Goal: Information Seeking & Learning: Learn about a topic

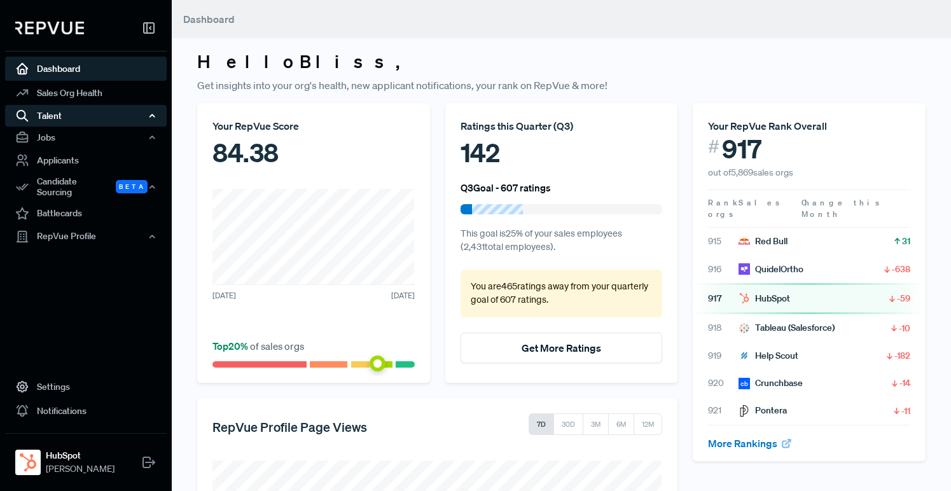
click at [71, 113] on div "Talent" at bounding box center [86, 116] width 162 height 22
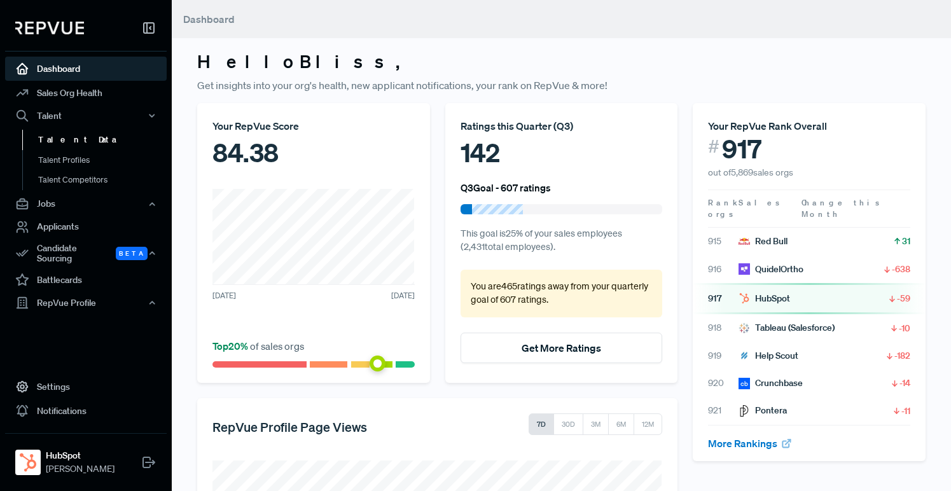
click at [62, 137] on link "Talent Data" at bounding box center [103, 140] width 162 height 20
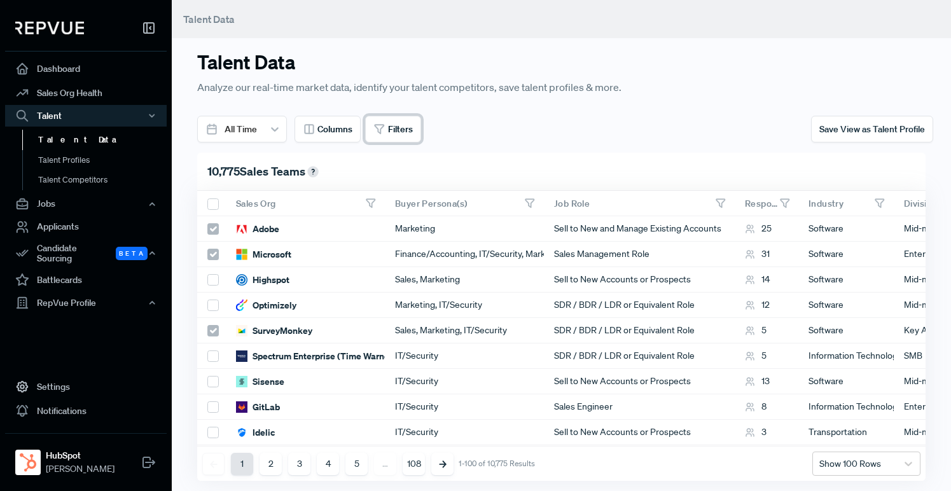
click at [378, 127] on use at bounding box center [379, 129] width 9 height 9
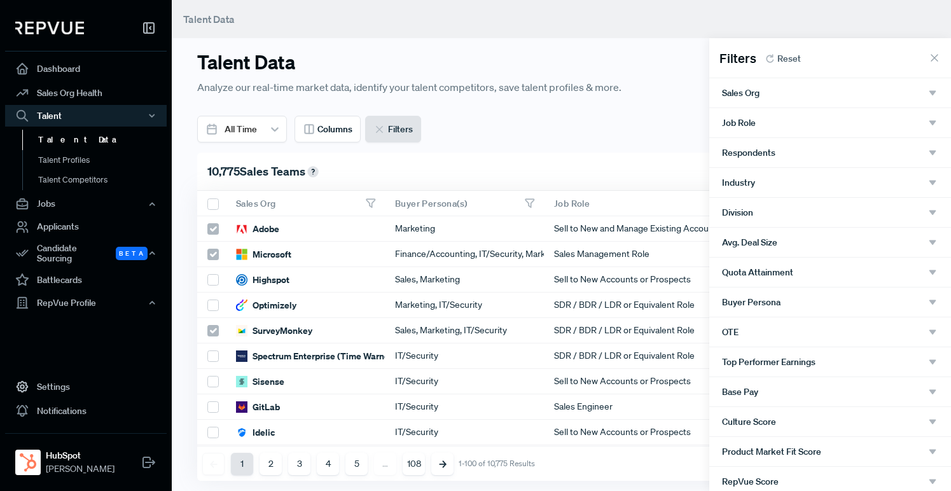
click at [808, 120] on div "Job Role" at bounding box center [830, 122] width 216 height 11
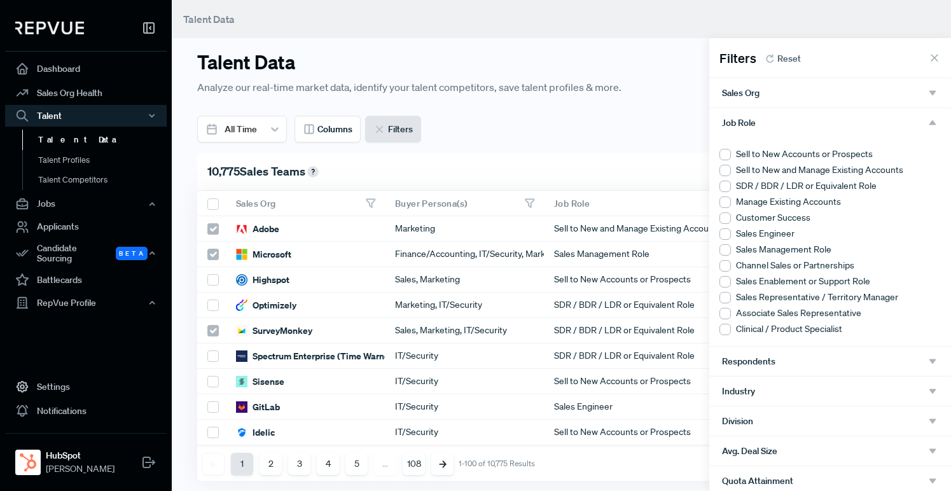
click at [725, 153] on div at bounding box center [725, 154] width 11 height 11
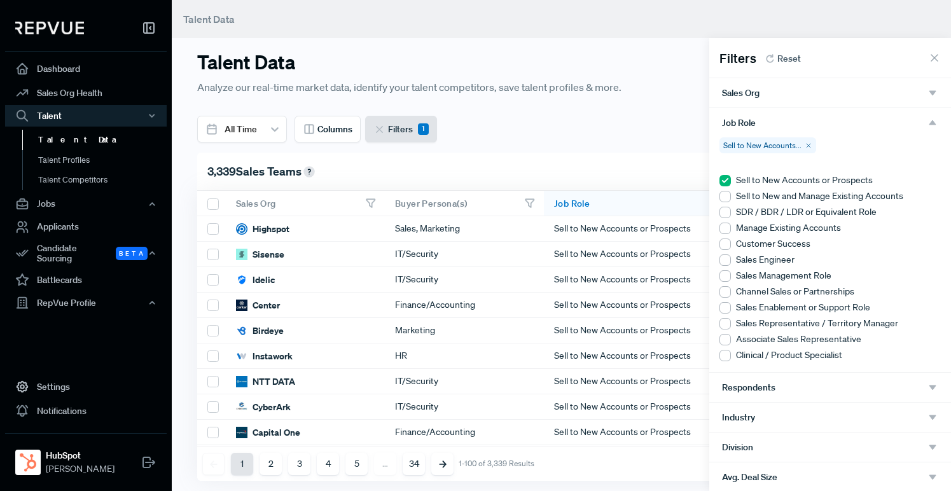
click at [728, 196] on div at bounding box center [725, 196] width 11 height 11
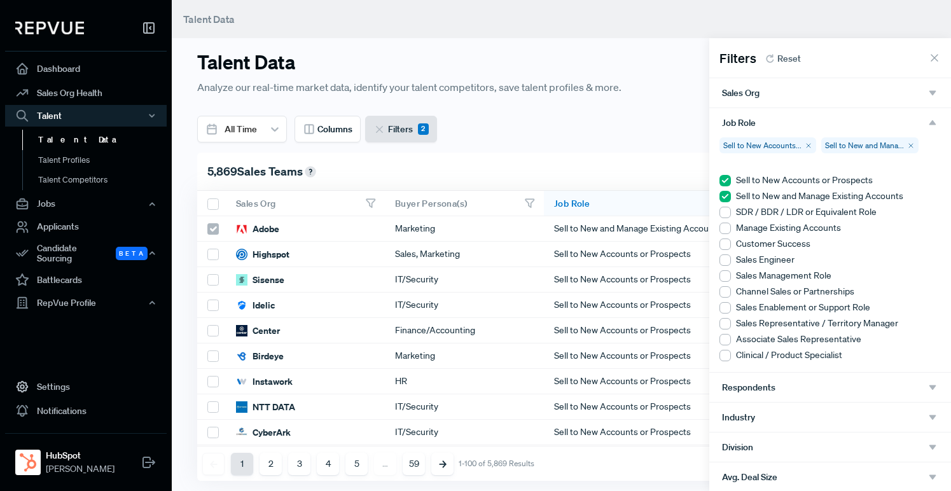
click at [937, 124] on icon "button" at bounding box center [932, 122] width 11 height 11
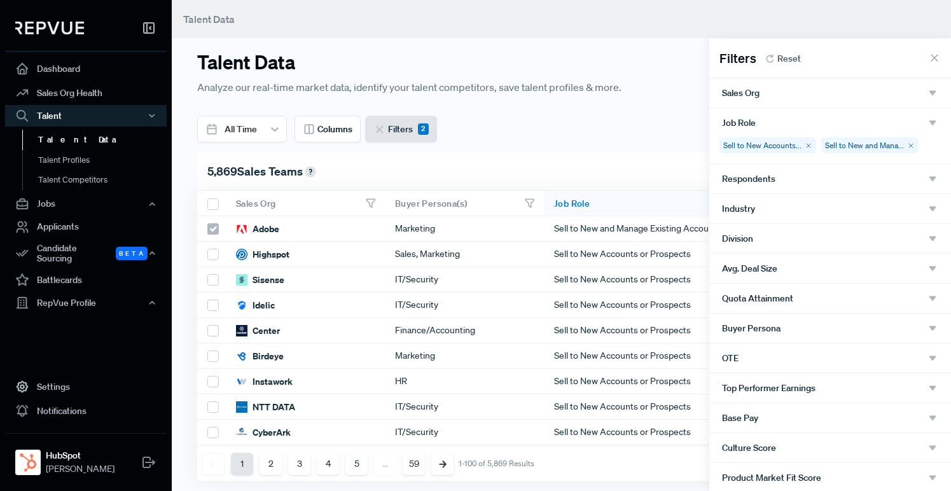
click at [835, 176] on div "Respondents" at bounding box center [830, 178] width 216 height 11
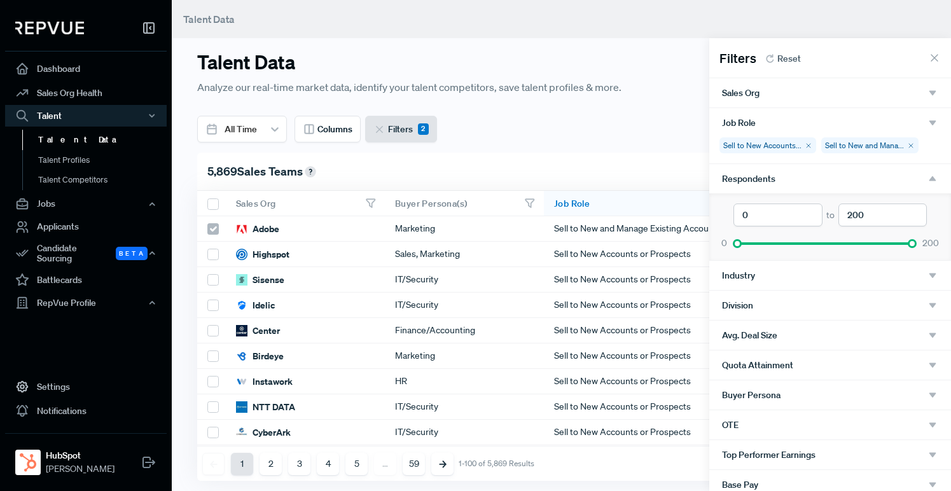
click at [927, 171] on div "Respondents" at bounding box center [830, 178] width 242 height 29
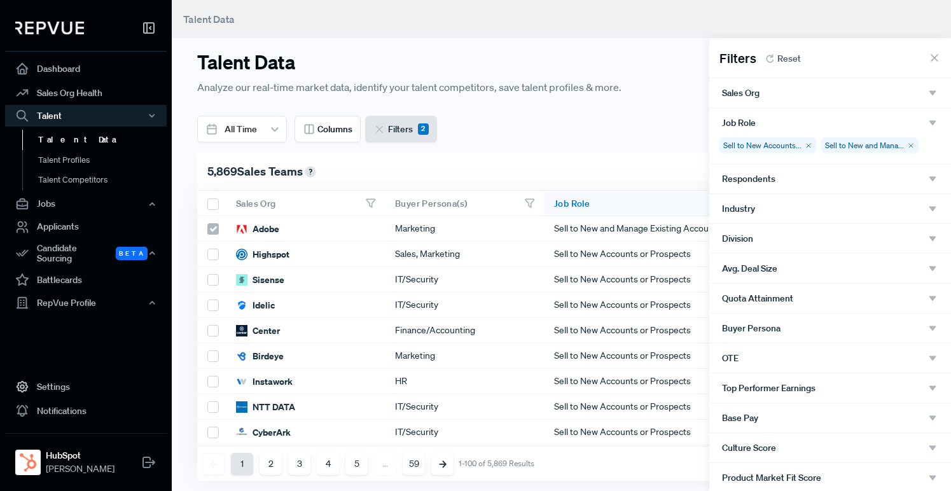
click at [835, 209] on div "Industry" at bounding box center [830, 208] width 216 height 11
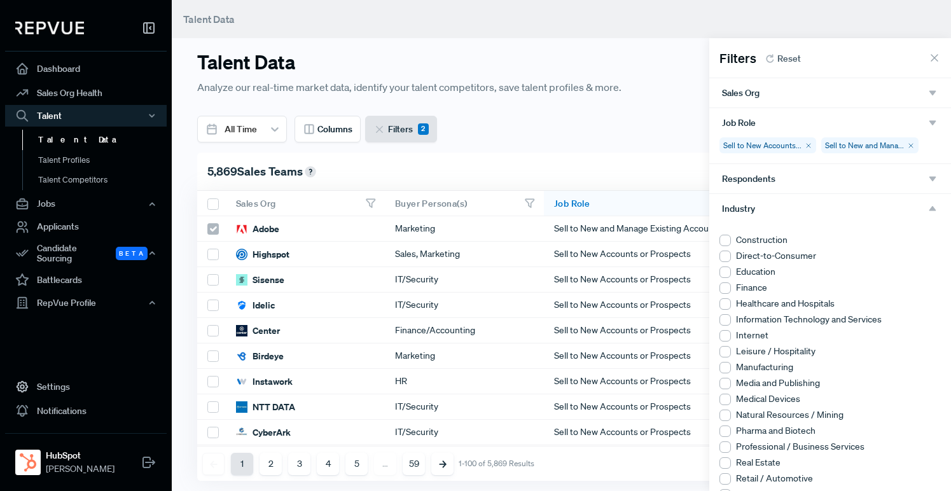
click at [728, 288] on div at bounding box center [725, 287] width 11 height 11
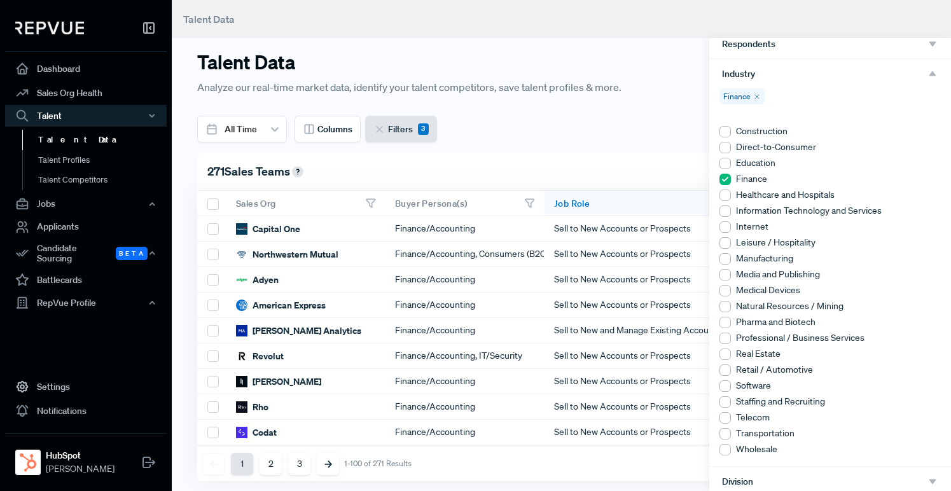
scroll to position [170, 0]
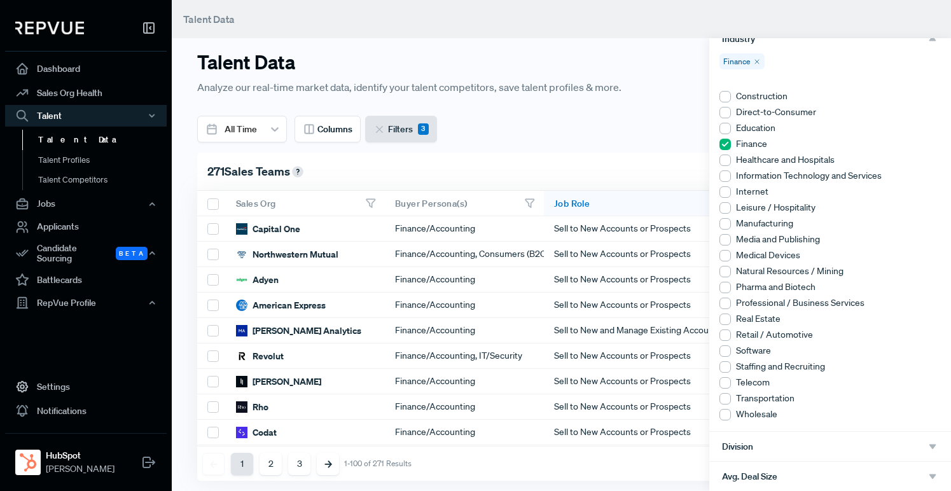
click at [727, 191] on div at bounding box center [725, 191] width 11 height 11
click at [728, 174] on div at bounding box center [725, 176] width 11 height 11
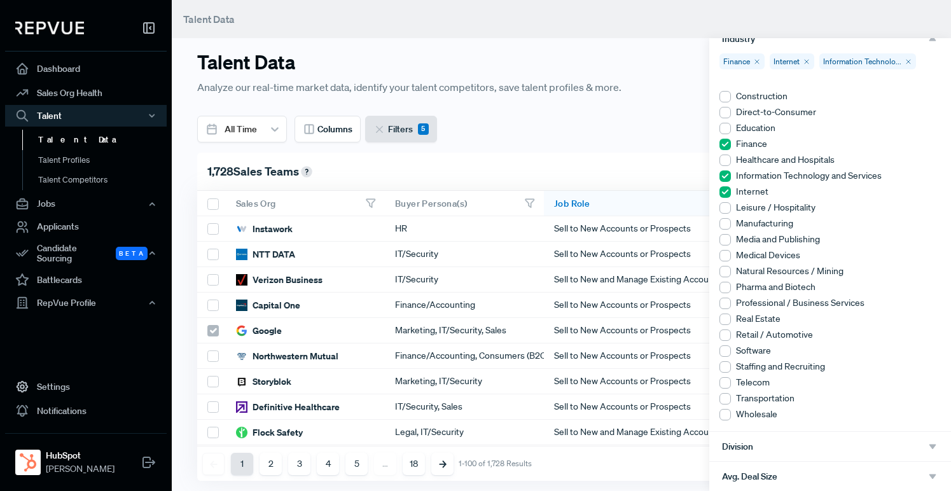
click at [730, 344] on li "Software" at bounding box center [830, 350] width 221 height 13
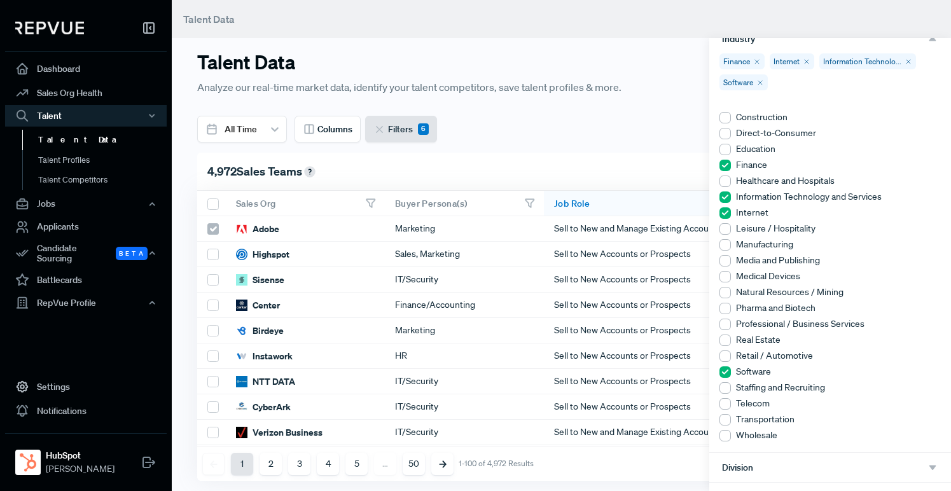
click at [721, 215] on use at bounding box center [725, 212] width 11 height 11
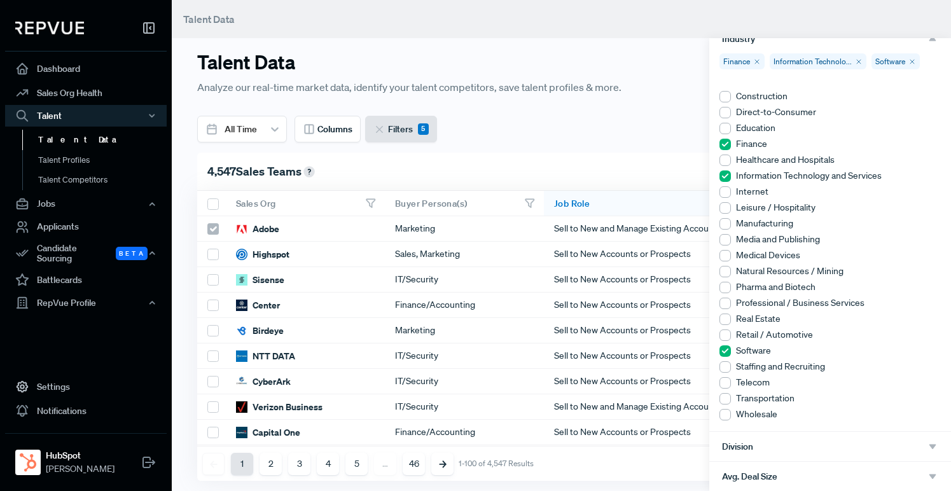
click at [723, 178] on use at bounding box center [725, 176] width 11 height 11
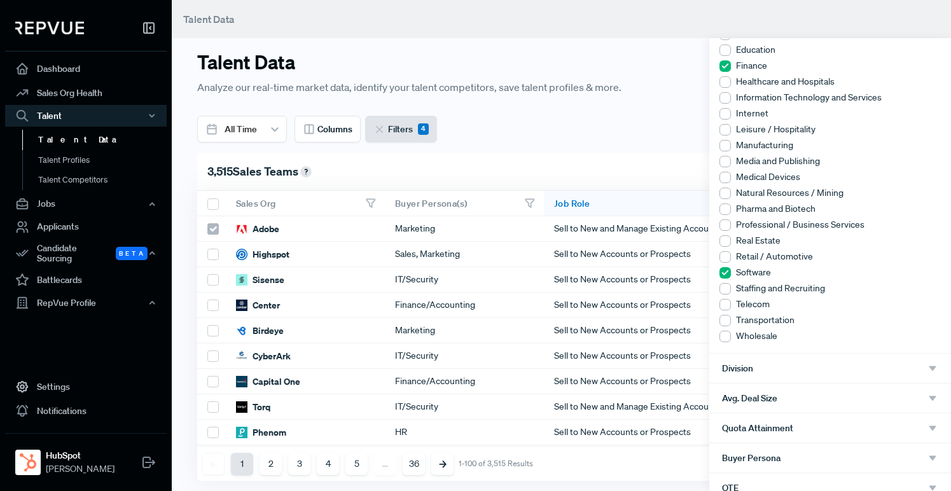
scroll to position [330, 0]
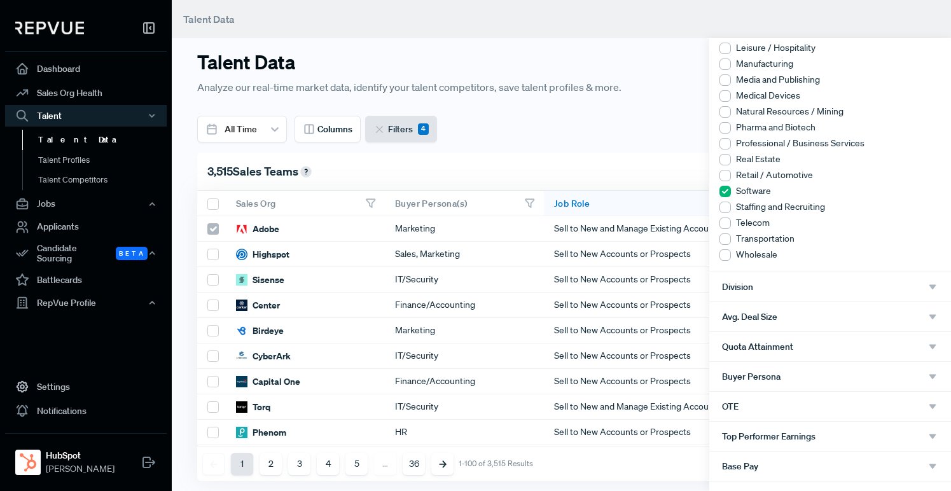
click at [932, 286] on use "button" at bounding box center [932, 286] width 7 height 5
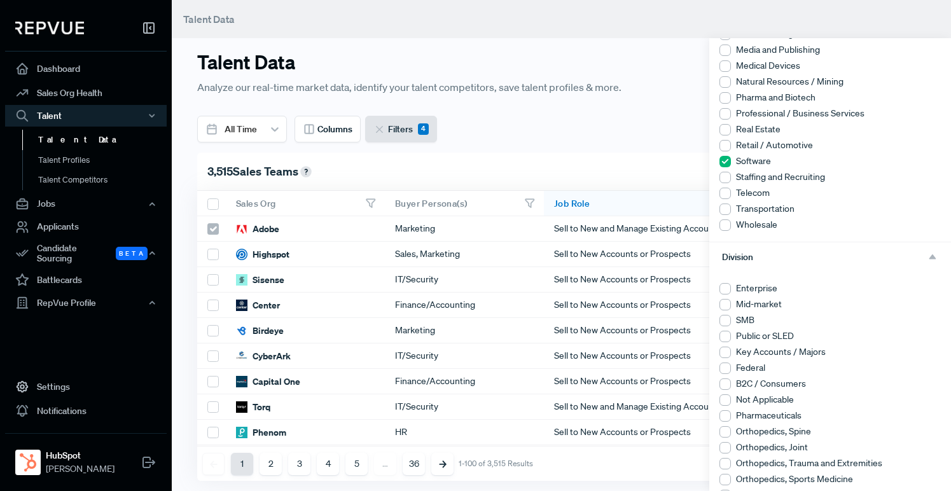
scroll to position [368, 0]
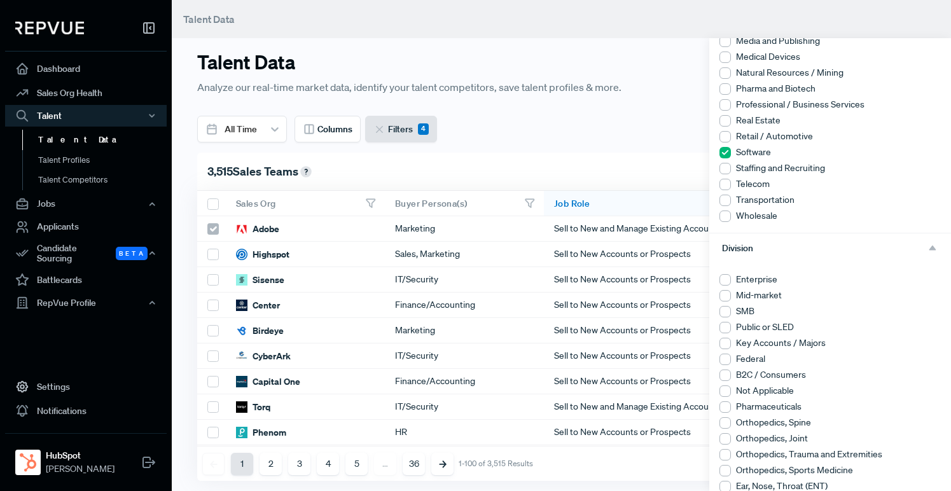
click at [728, 279] on div at bounding box center [725, 279] width 11 height 11
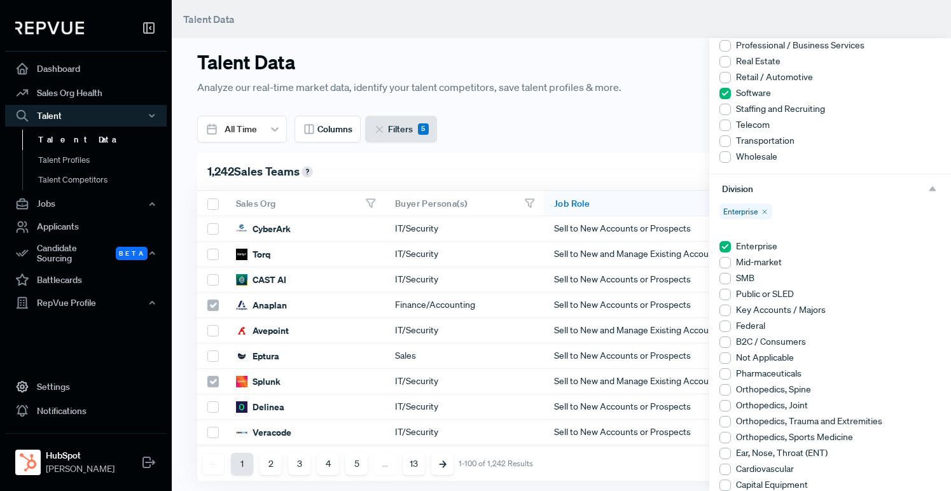
scroll to position [429, 0]
click at [934, 186] on use "button" at bounding box center [932, 186] width 7 height 5
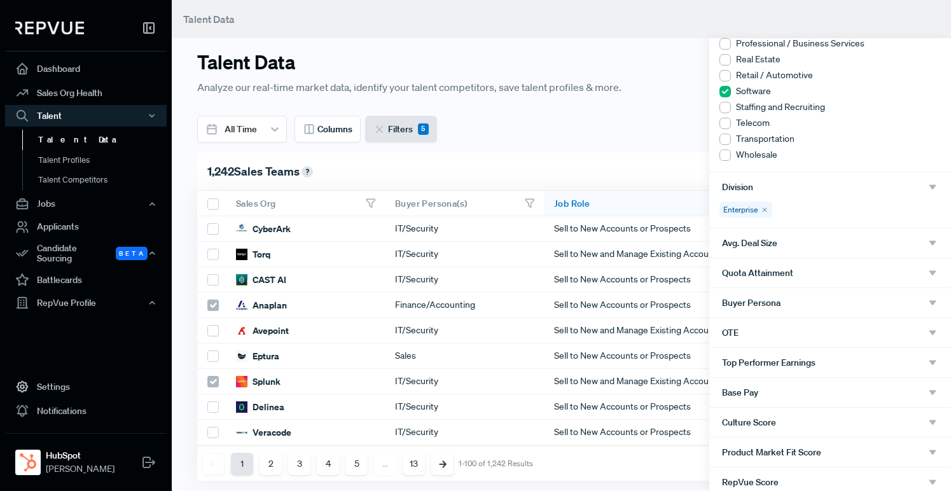
click at [931, 239] on icon "button" at bounding box center [932, 242] width 11 height 11
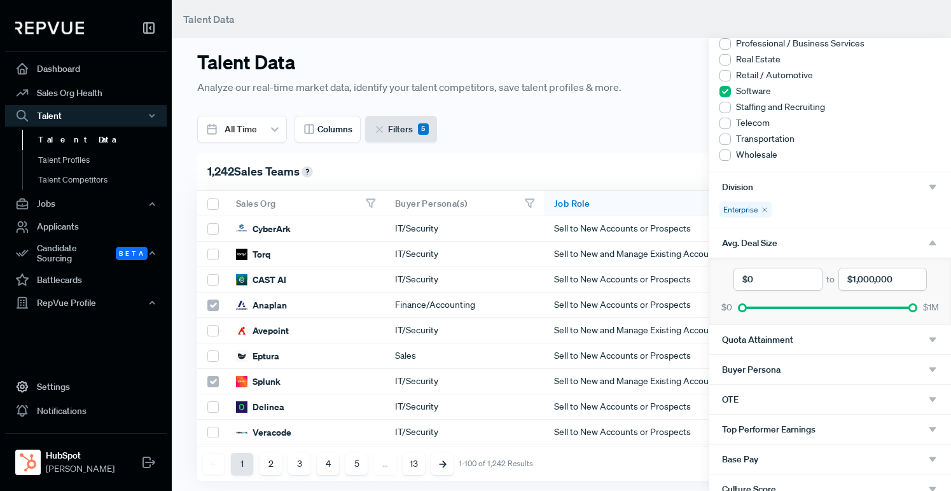
click at [793, 277] on input "currency" at bounding box center [778, 279] width 88 height 23
type input "$1"
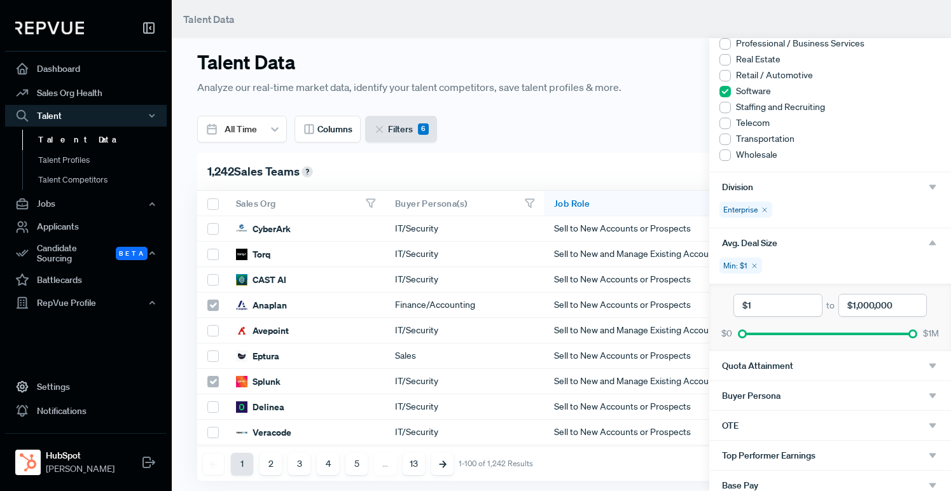
click at [755, 264] on use at bounding box center [755, 266] width 4 height 4
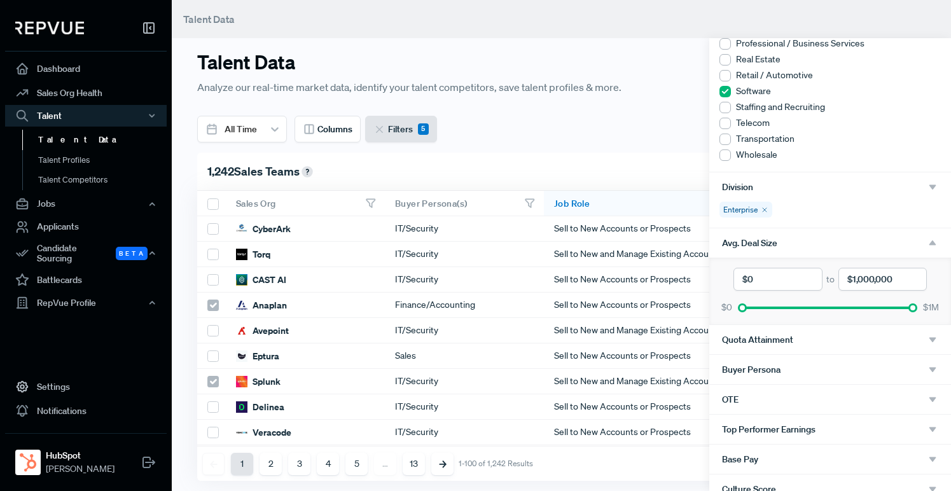
click at [767, 279] on input "currency" at bounding box center [778, 279] width 88 height 23
type input "$1"
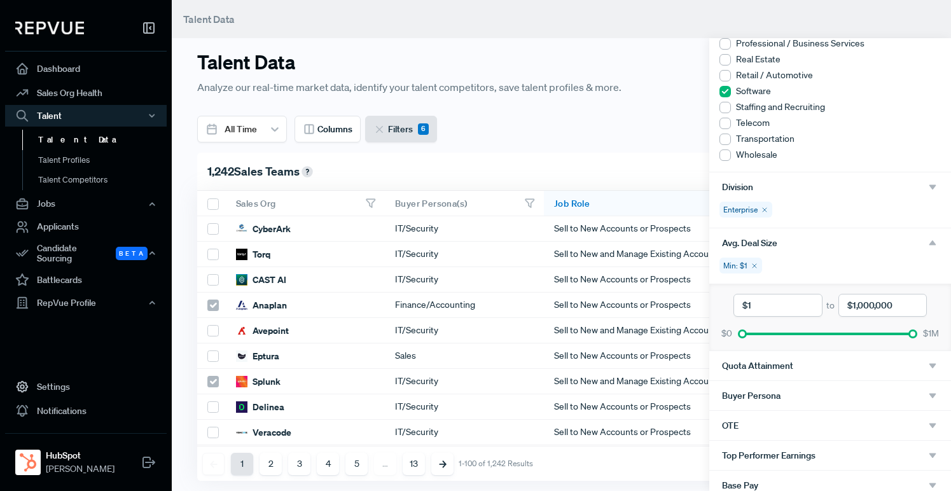
click at [755, 270] on div "Min: $1" at bounding box center [741, 266] width 43 height 16
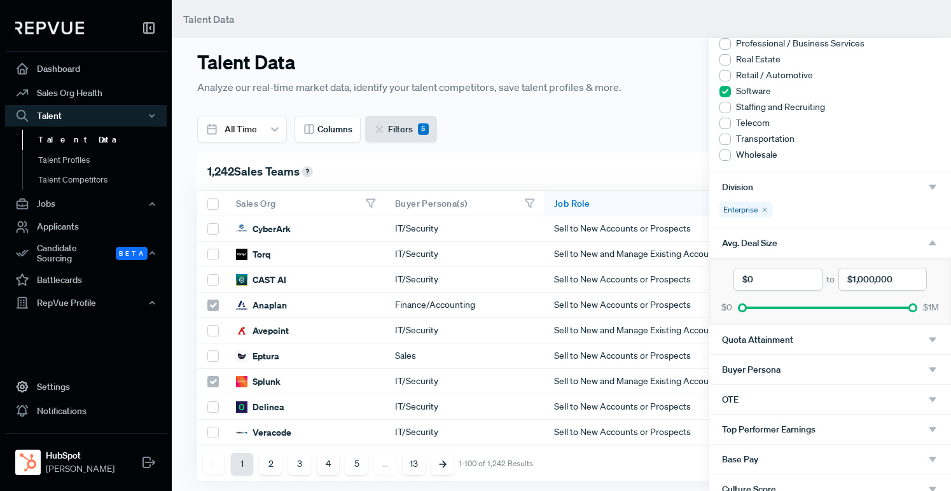
click at [762, 281] on input "currency" at bounding box center [778, 279] width 88 height 23
type input "$100,000"
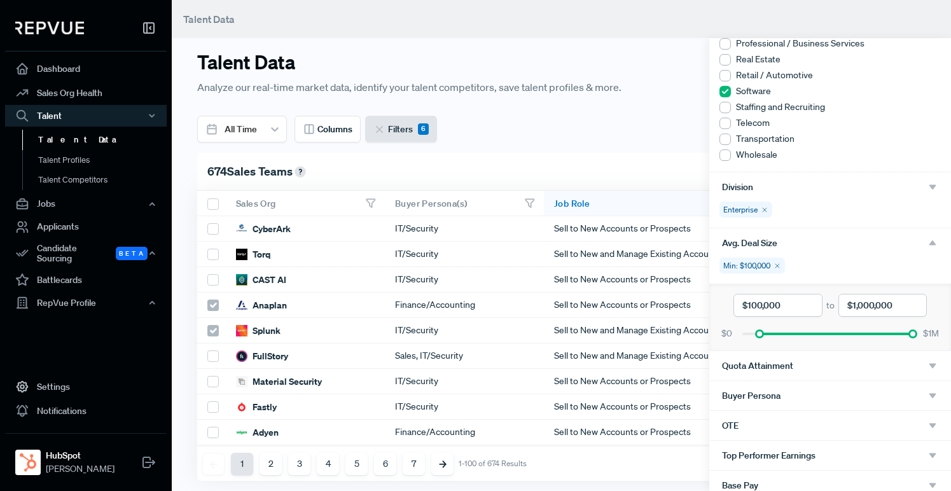
click at [931, 239] on icon "button" at bounding box center [932, 242] width 11 height 11
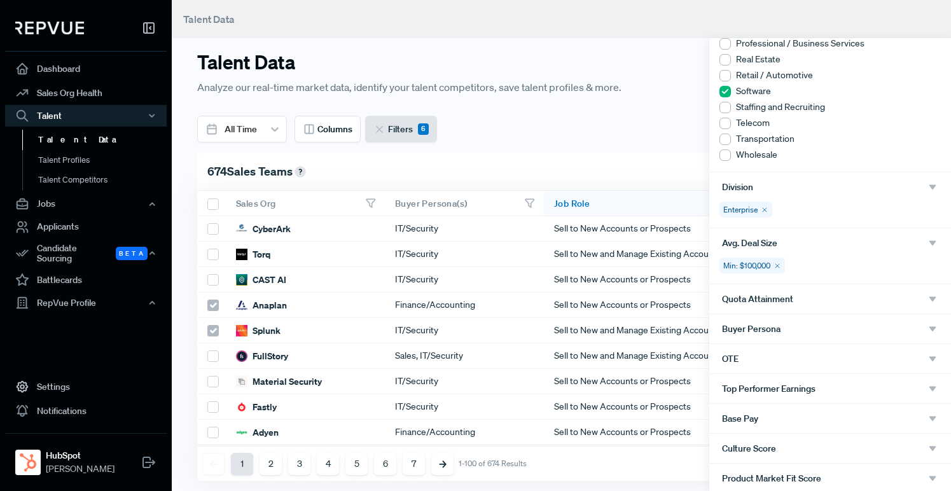
click at [929, 321] on div "Buyer Persona" at bounding box center [830, 328] width 242 height 29
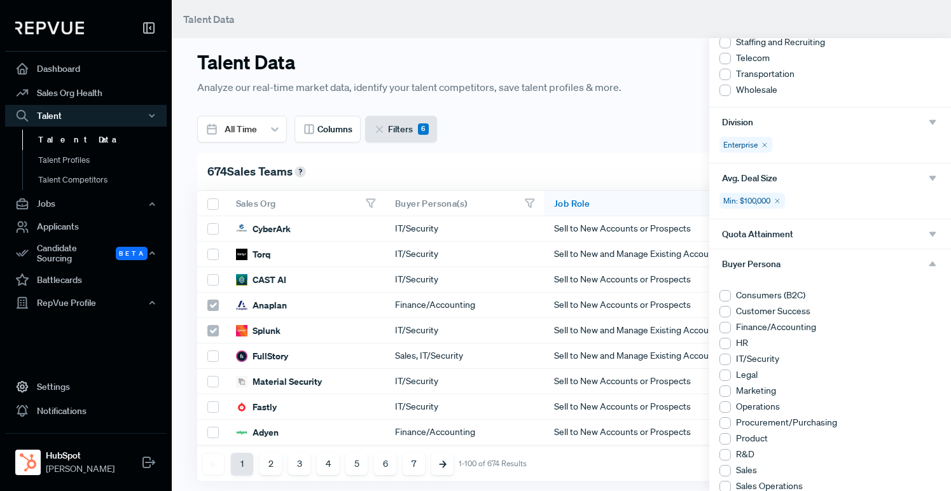
scroll to position [503, 0]
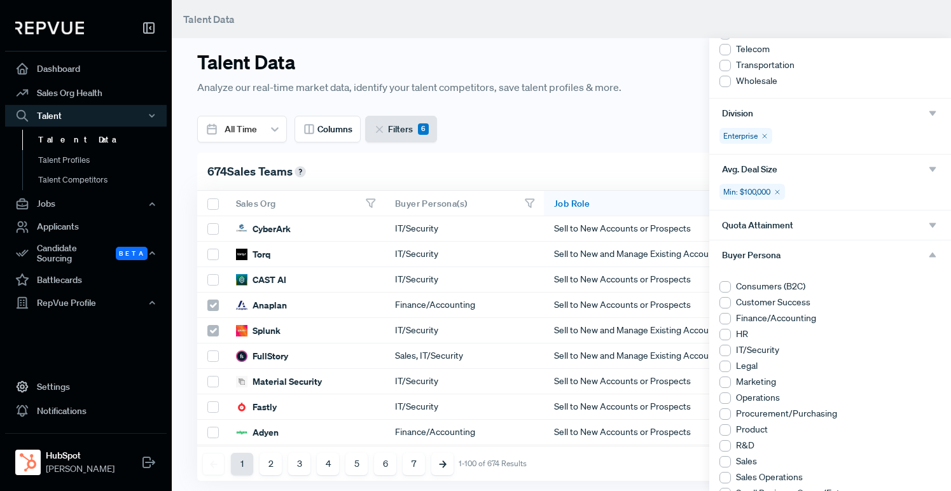
click at [728, 318] on div at bounding box center [725, 318] width 11 height 11
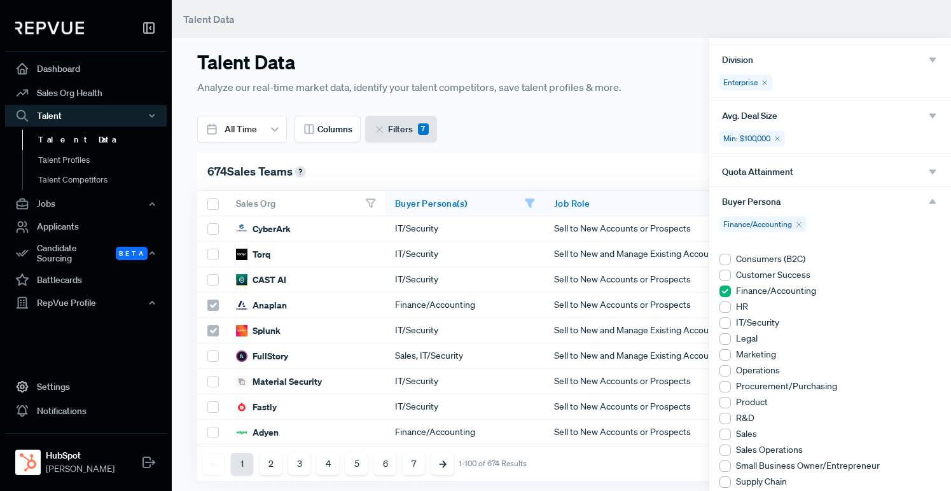
scroll to position [571, 0]
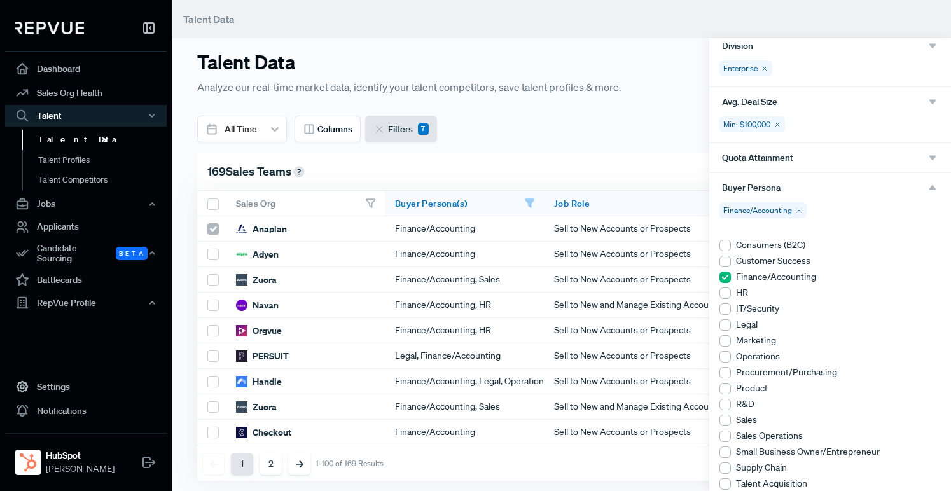
click at [724, 310] on div at bounding box center [725, 308] width 11 height 11
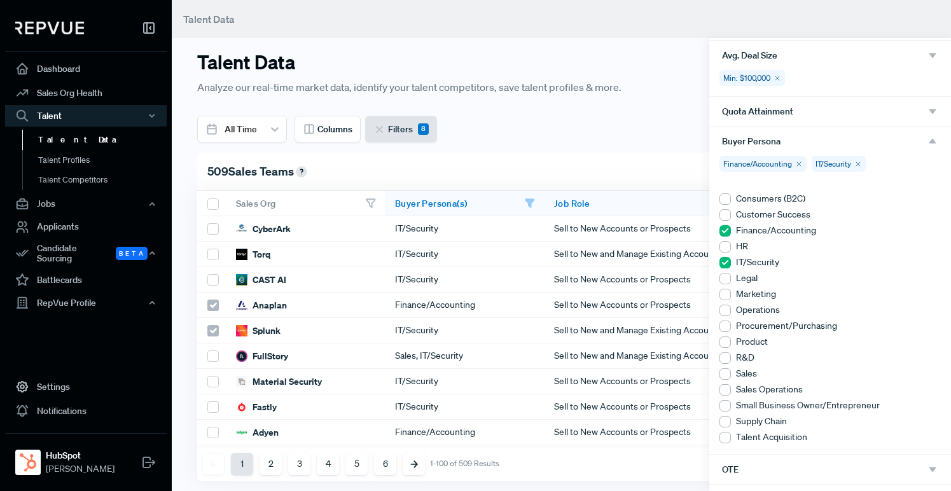
scroll to position [641, 0]
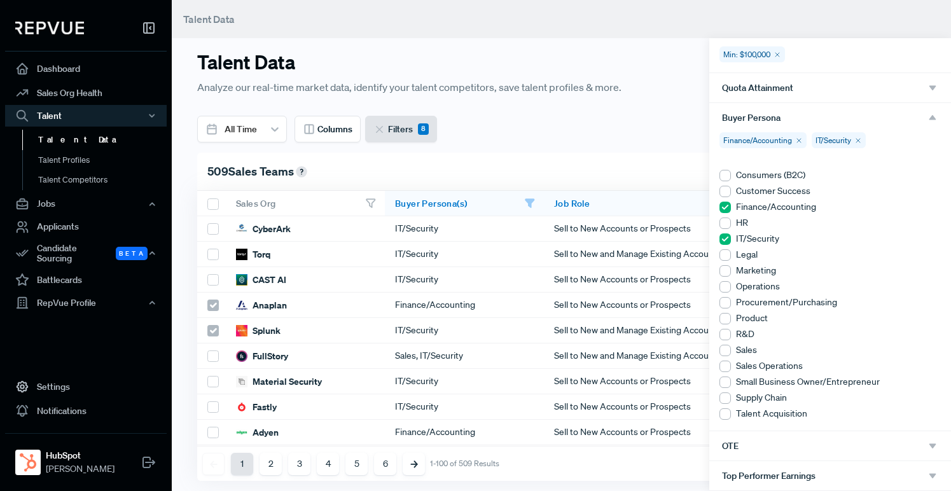
click at [932, 117] on use "button" at bounding box center [932, 117] width 7 height 5
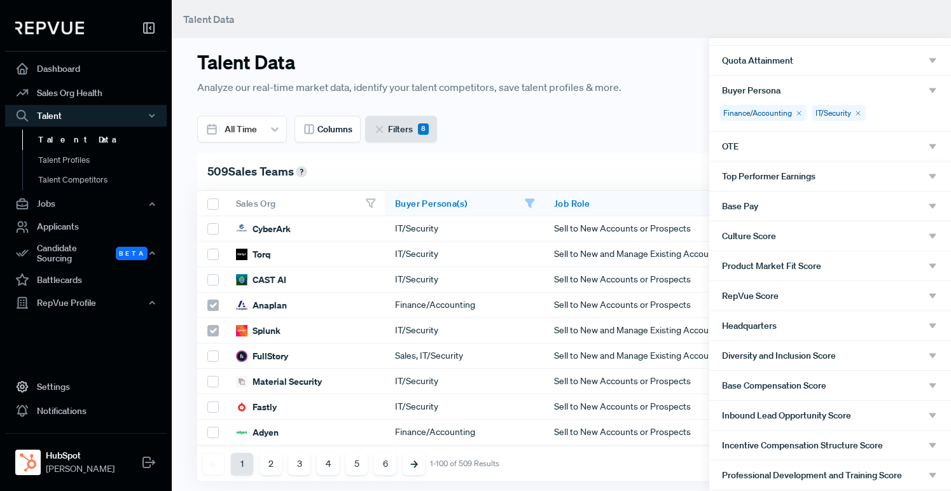
scroll to position [672, 0]
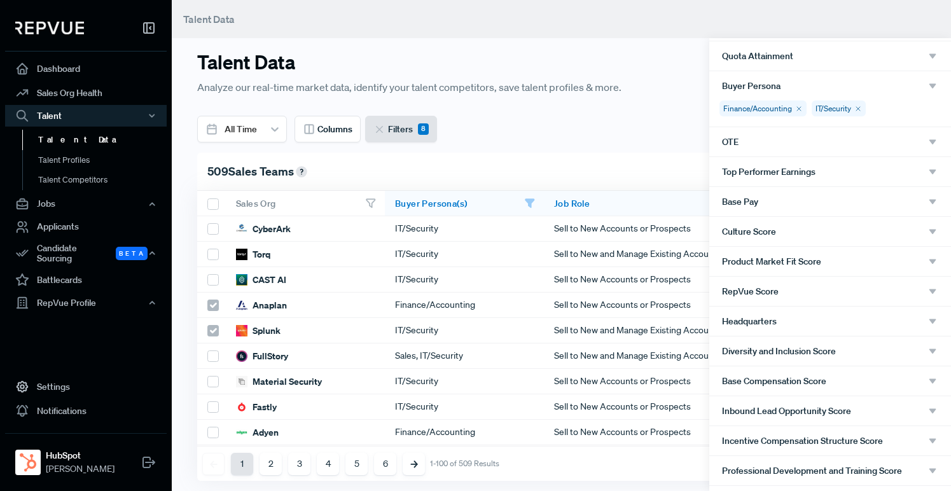
click at [606, 128] on div at bounding box center [475, 245] width 951 height 491
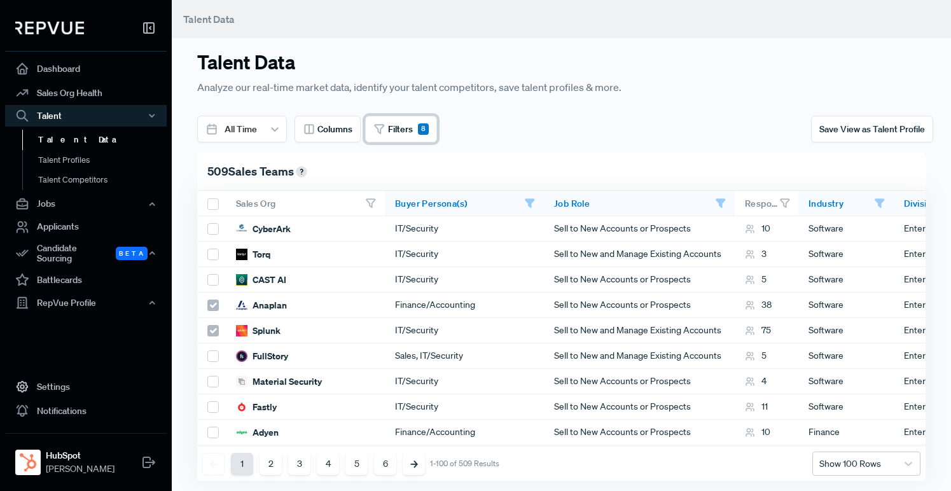
click at [427, 129] on div "8" at bounding box center [423, 128] width 11 height 11
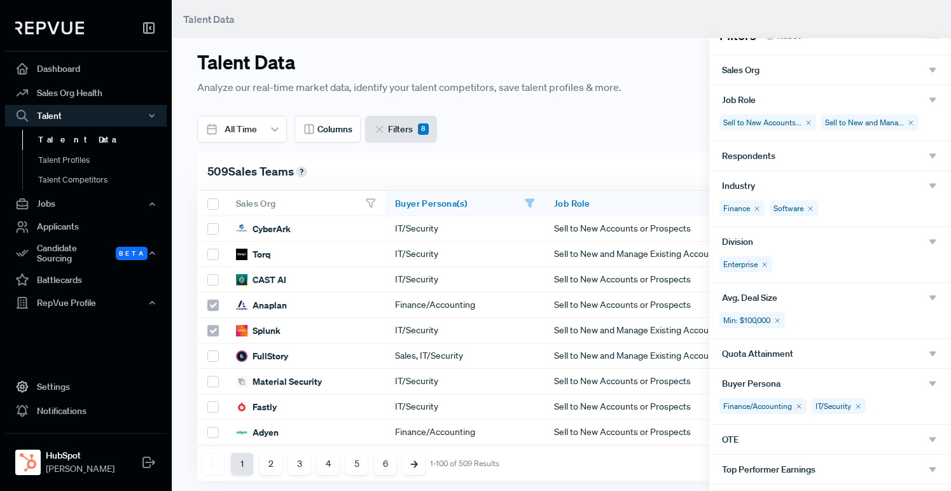
scroll to position [25, 0]
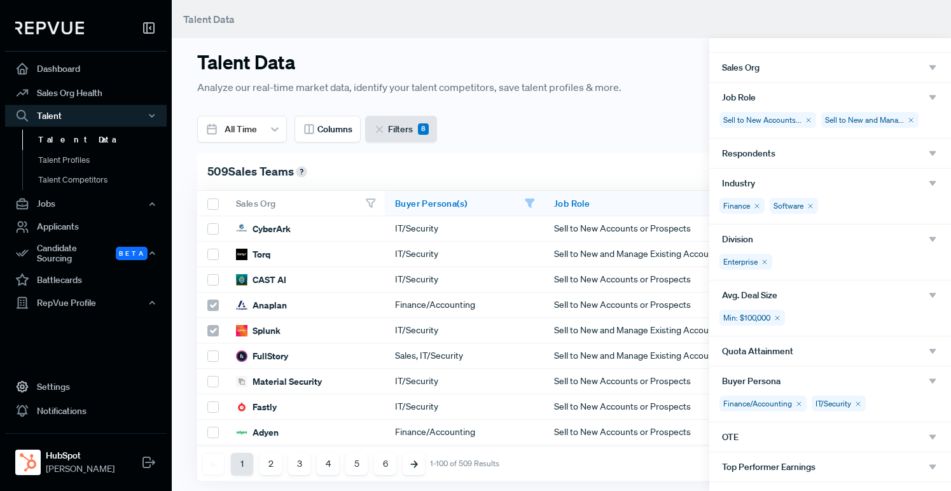
click at [928, 239] on icon "button" at bounding box center [932, 238] width 11 height 11
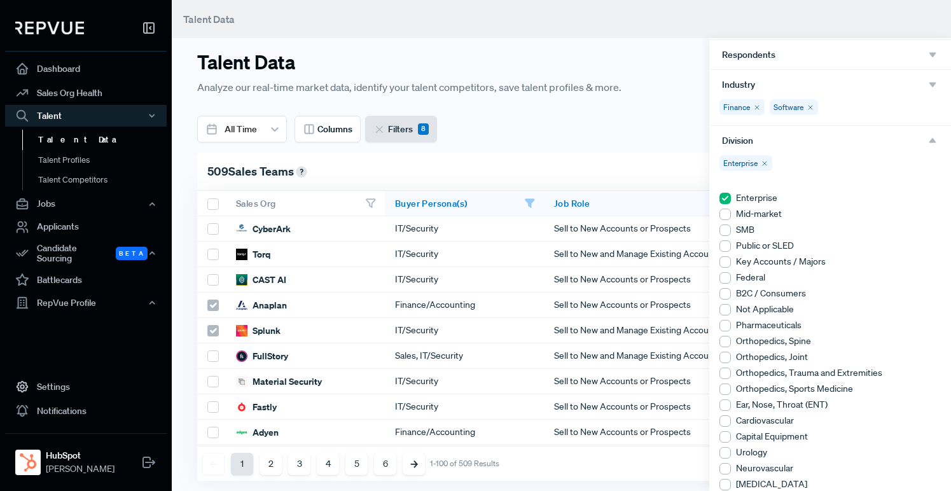
scroll to position [130, 0]
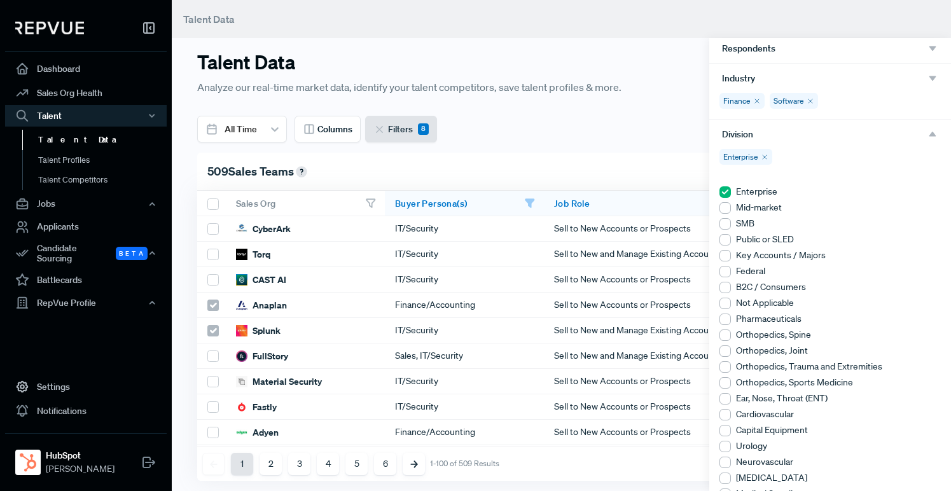
click at [728, 191] on use at bounding box center [725, 191] width 11 height 11
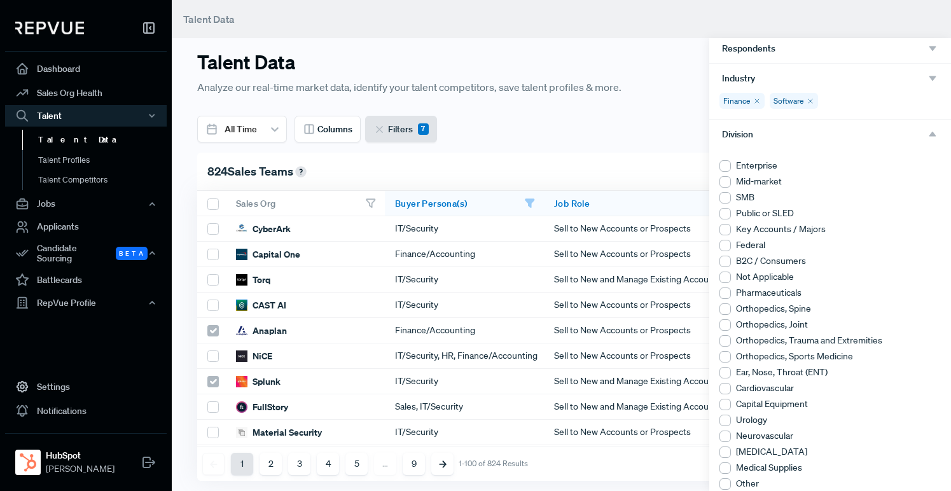
click at [725, 165] on div at bounding box center [725, 165] width 11 height 11
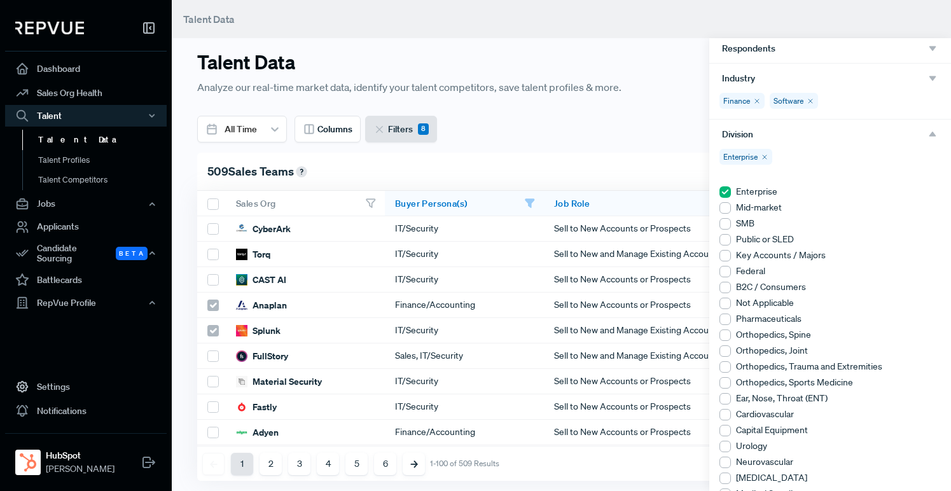
click at [728, 207] on div at bounding box center [725, 207] width 11 height 11
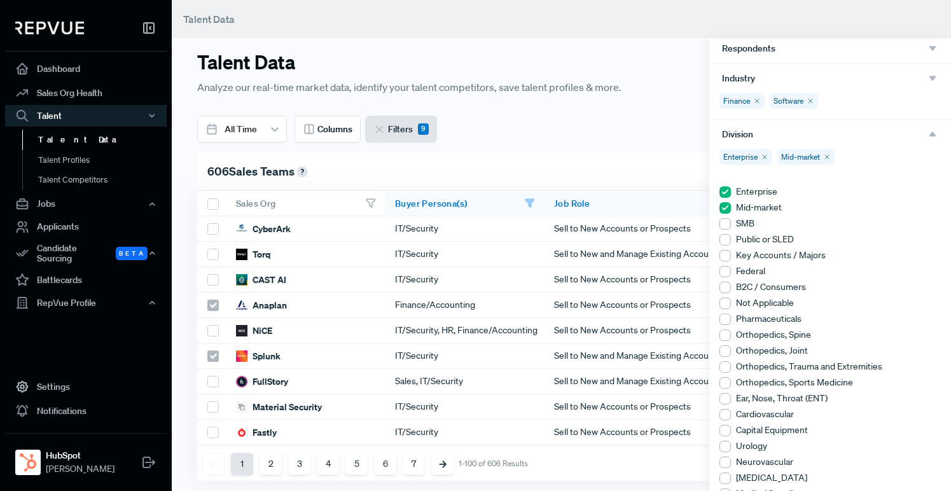
click at [723, 255] on div at bounding box center [725, 255] width 11 height 11
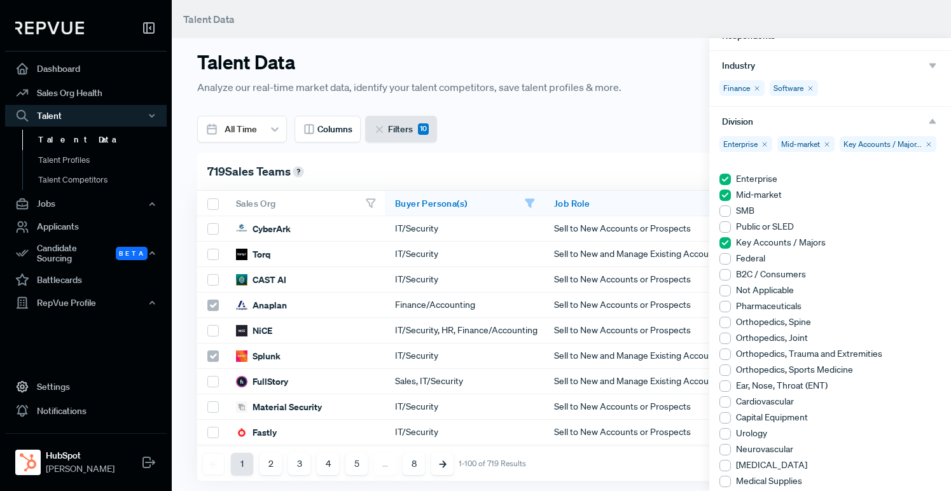
scroll to position [142, 0]
click at [935, 122] on icon "button" at bounding box center [932, 122] width 11 height 11
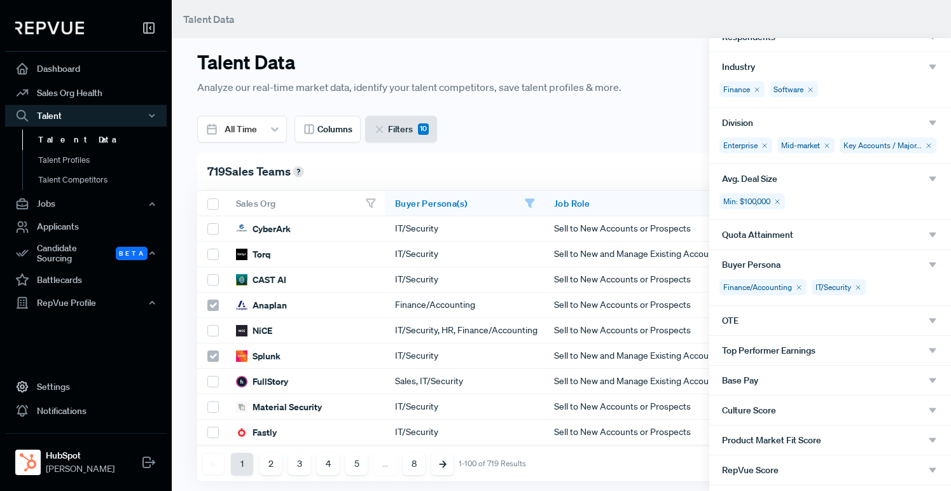
click at [663, 118] on div at bounding box center [475, 245] width 951 height 491
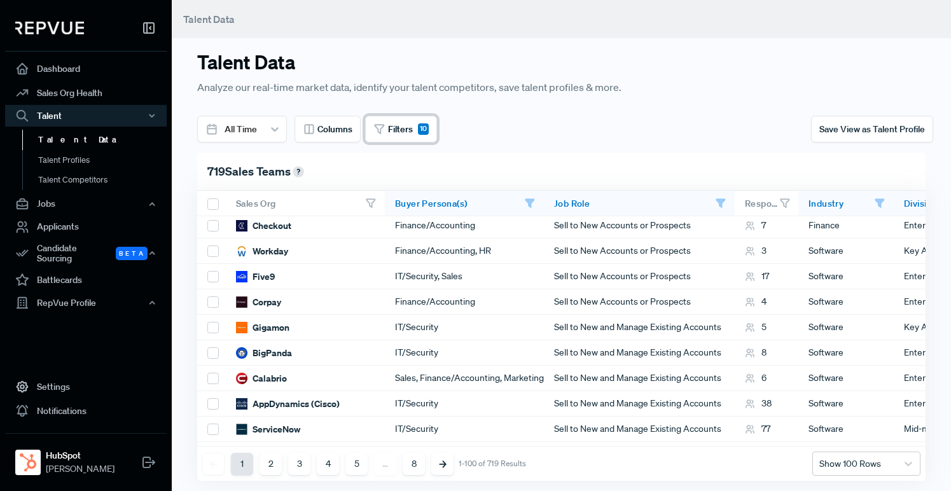
scroll to position [949, 0]
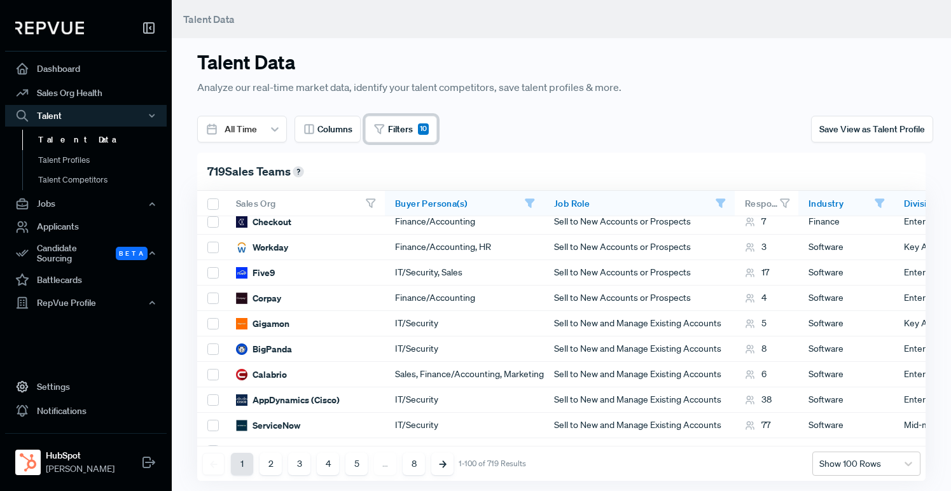
click at [415, 131] on button "Filters 10" at bounding box center [401, 129] width 72 height 27
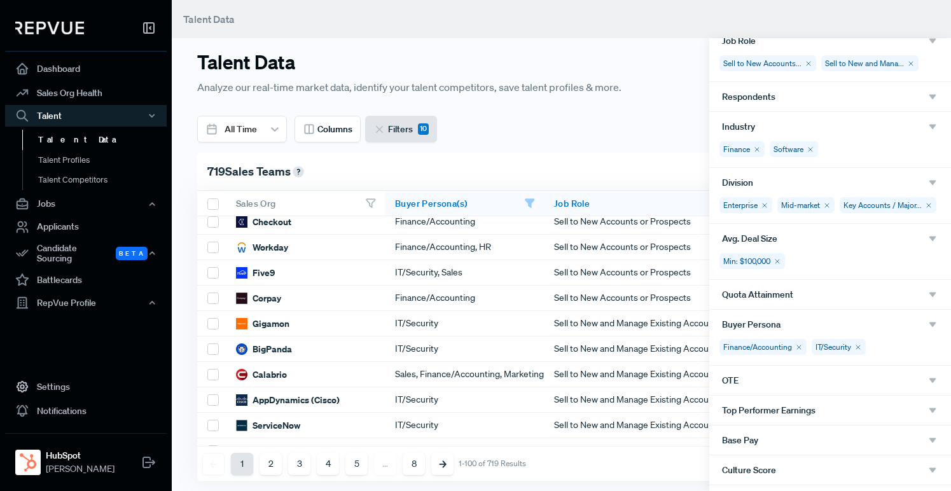
scroll to position [87, 0]
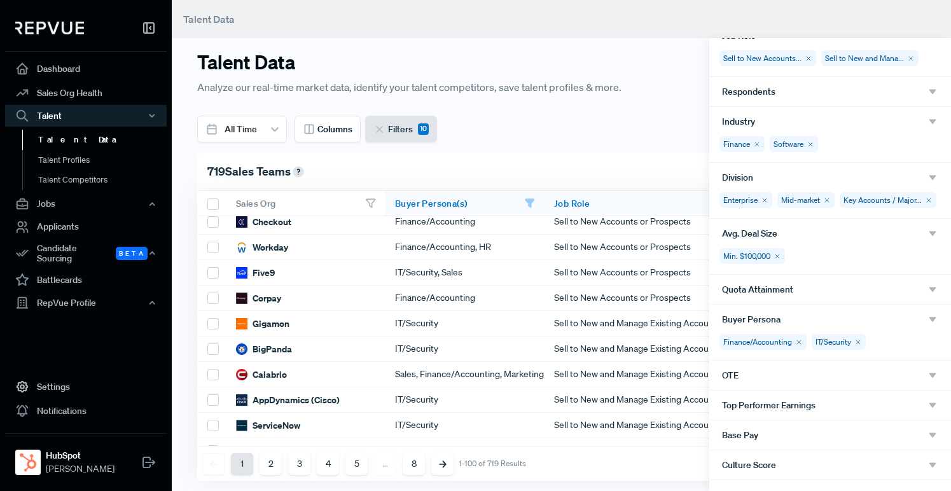
click at [859, 341] on icon at bounding box center [858, 342] width 8 height 8
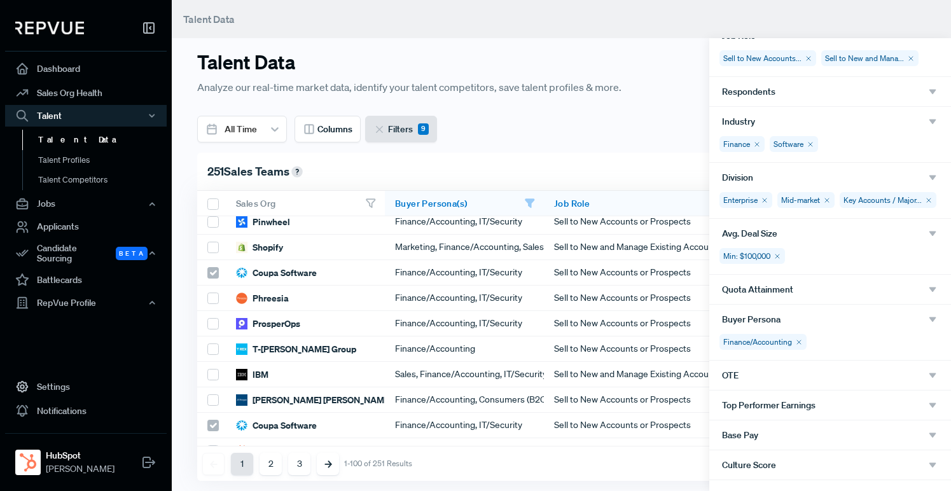
scroll to position [0, 0]
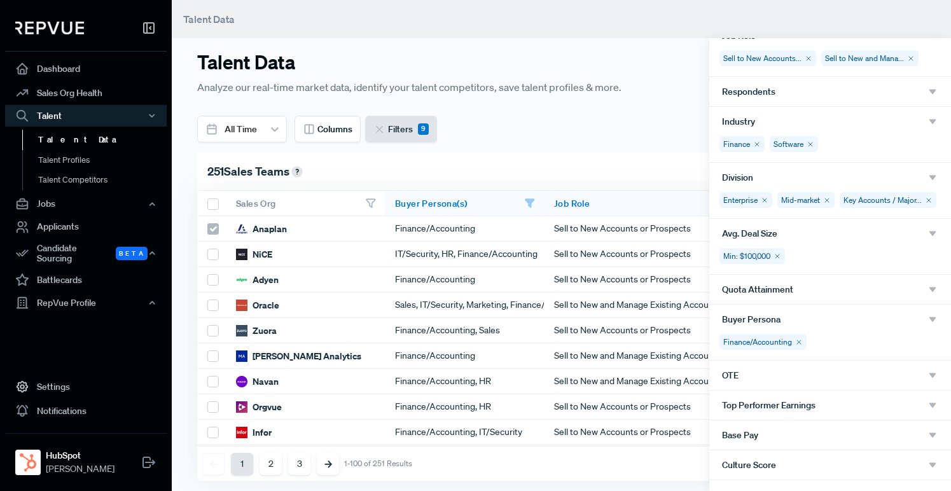
click at [606, 162] on div at bounding box center [475, 245] width 951 height 491
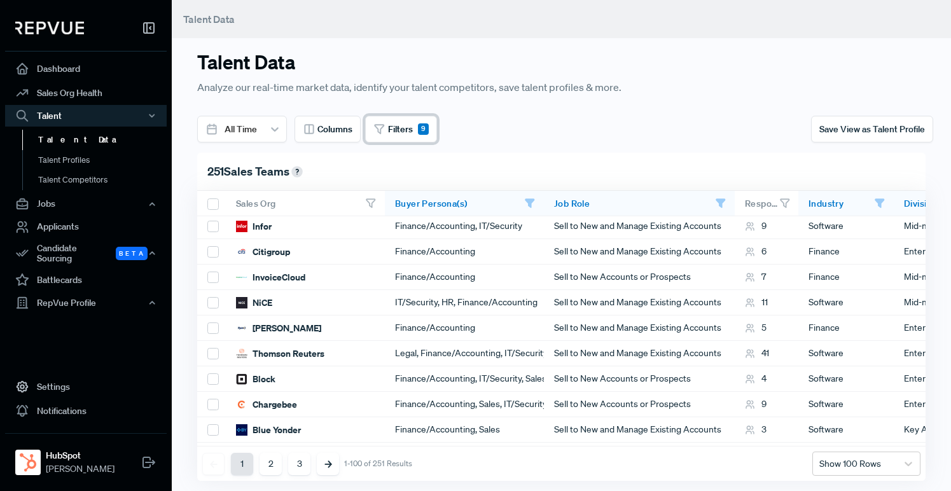
scroll to position [2315, 0]
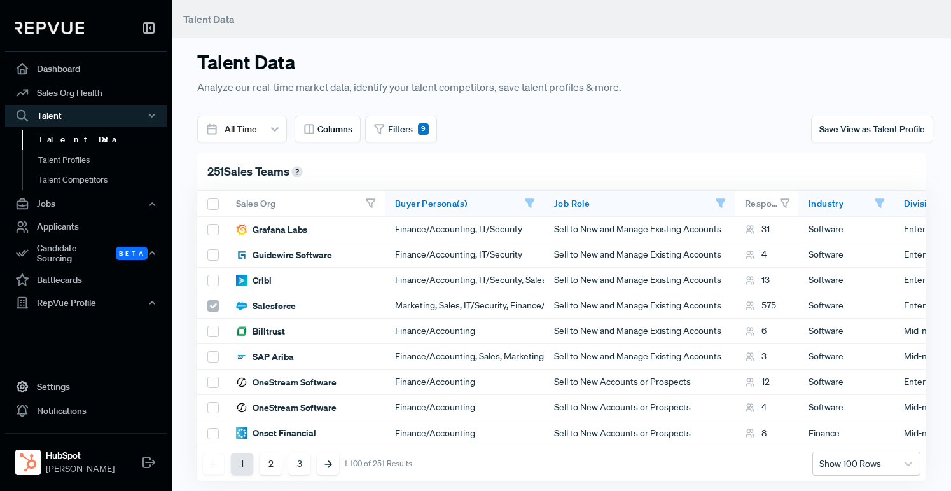
click at [301, 461] on button "3" at bounding box center [299, 464] width 22 height 22
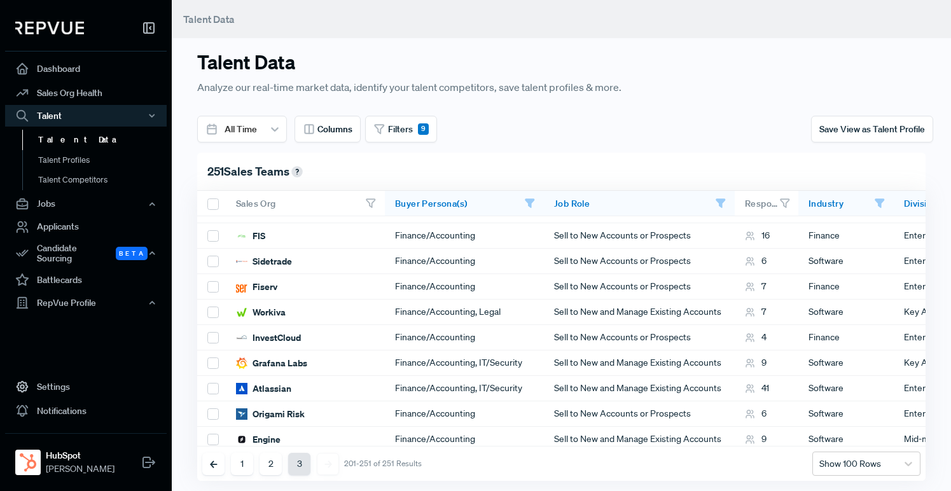
scroll to position [0, 0]
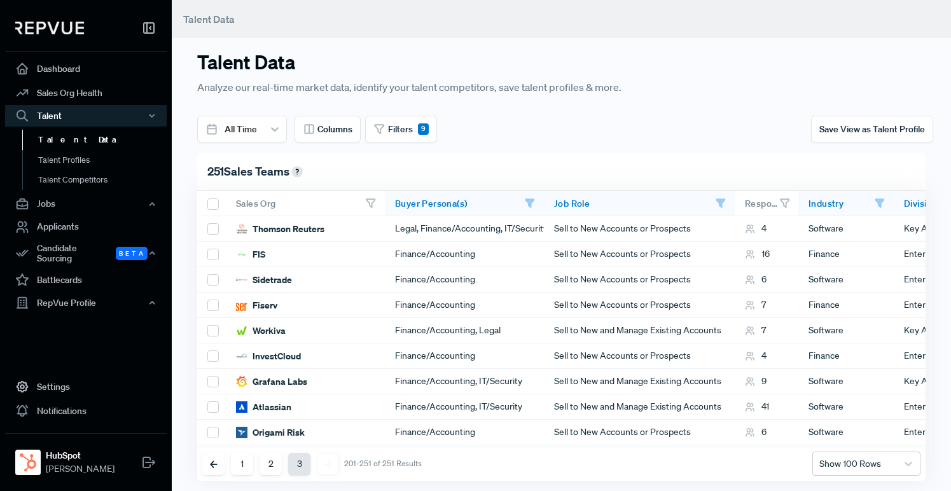
click at [274, 460] on button "2" at bounding box center [271, 464] width 22 height 22
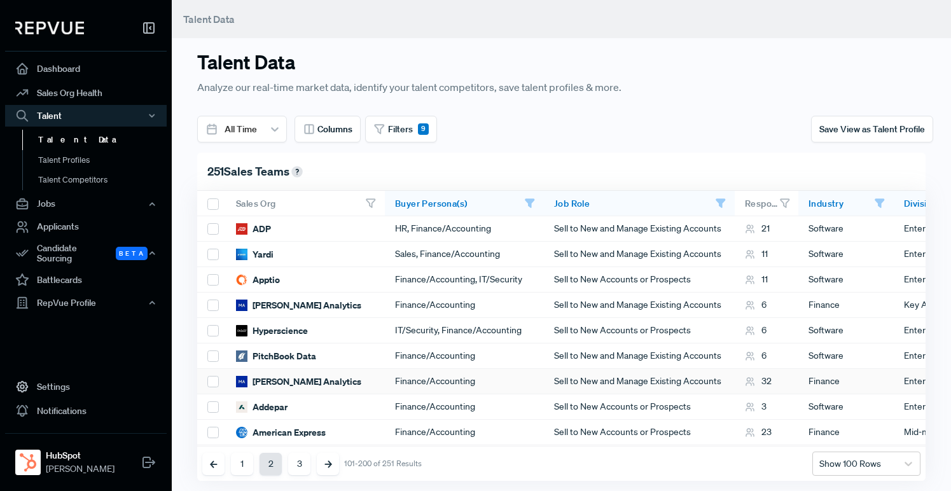
click at [315, 376] on div "[PERSON_NAME] Analytics" at bounding box center [298, 381] width 125 height 13
click at [240, 463] on button "1" at bounding box center [242, 464] width 22 height 22
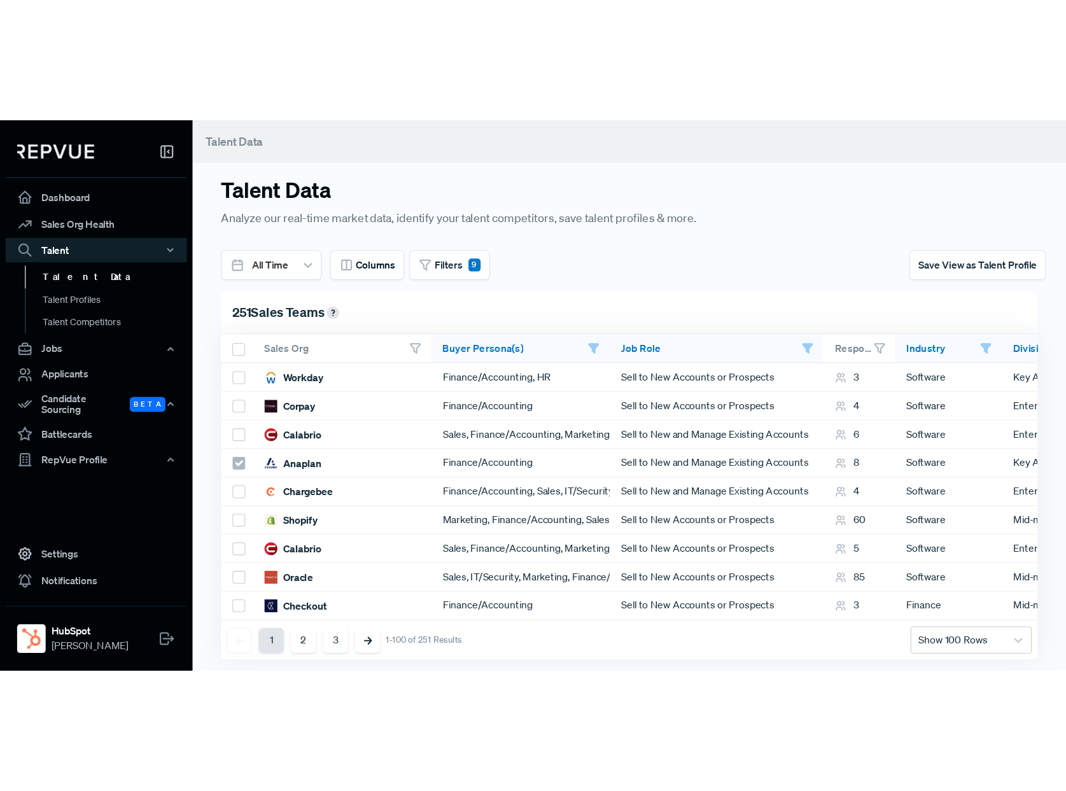
scroll to position [330, 0]
